Goal: Task Accomplishment & Management: Manage account settings

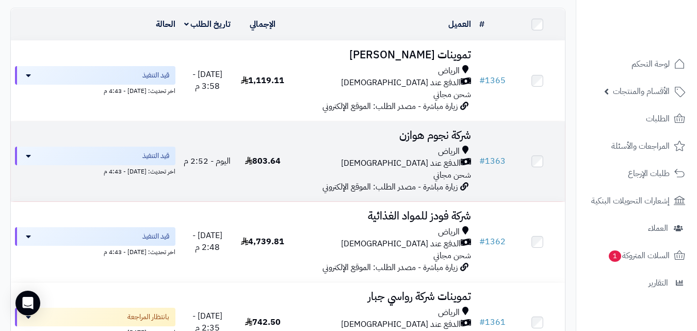
scroll to position [124, 0]
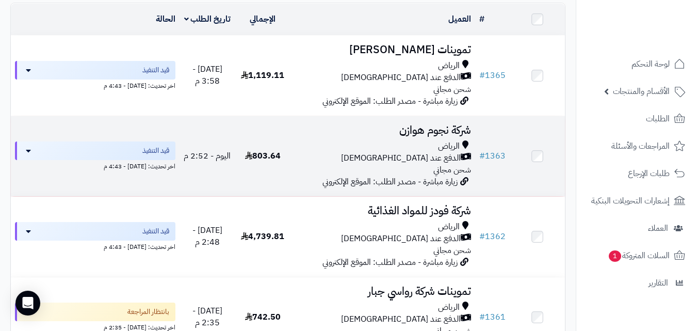
click at [308, 164] on div "الدفع عند [DEMOGRAPHIC_DATA]" at bounding box center [383, 158] width 177 height 12
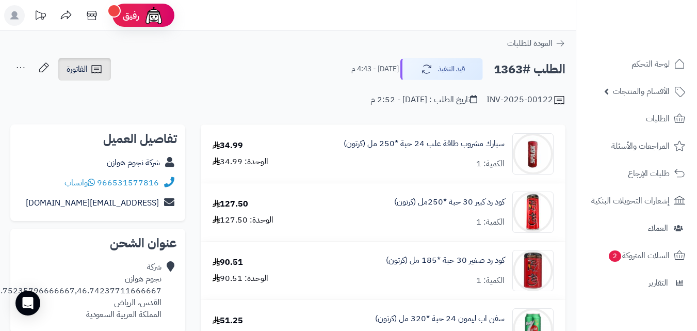
click at [89, 68] on link "الفاتورة" at bounding box center [84, 69] width 53 height 23
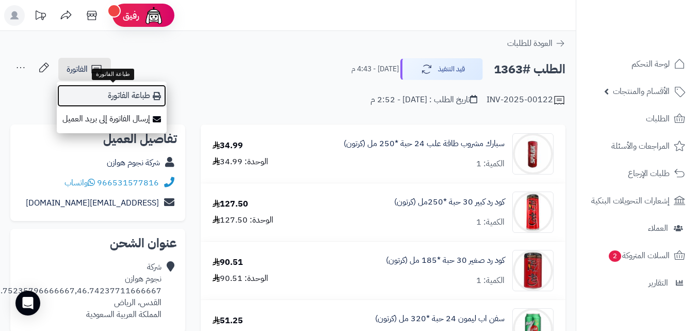
click at [124, 101] on link "طباعة الفاتورة" at bounding box center [112, 95] width 110 height 23
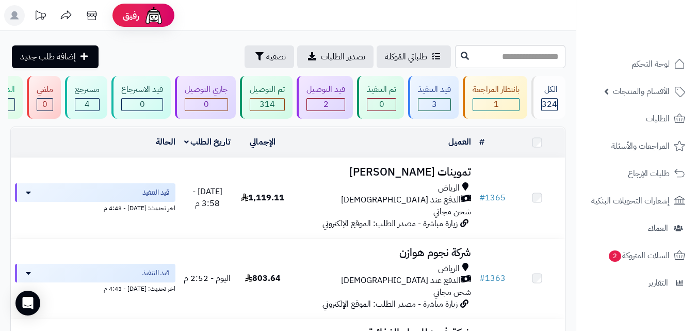
scroll to position [124, 0]
